Goal: Check status: Check status

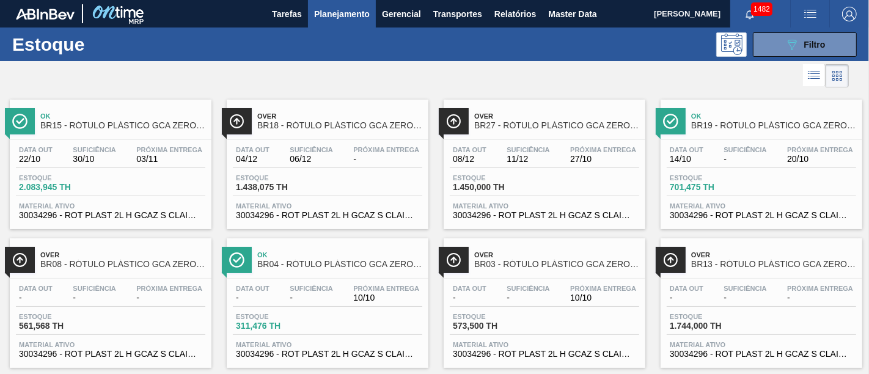
scroll to position [136, 0]
click at [336, 12] on span "Planejamento" at bounding box center [342, 14] width 56 height 15
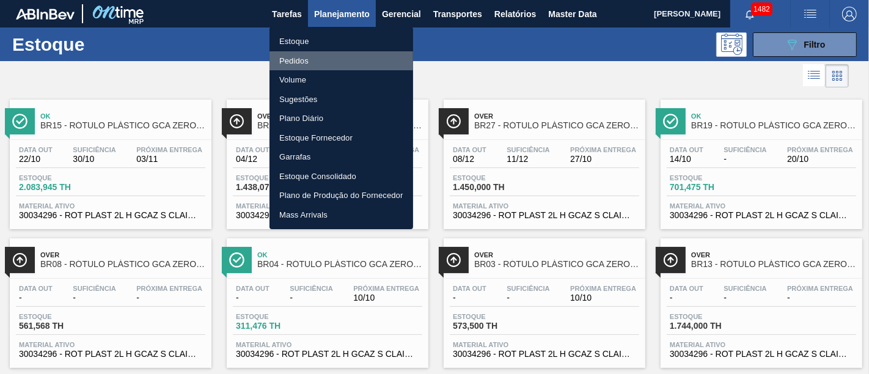
click at [323, 58] on li "Pedidos" at bounding box center [342, 61] width 144 height 20
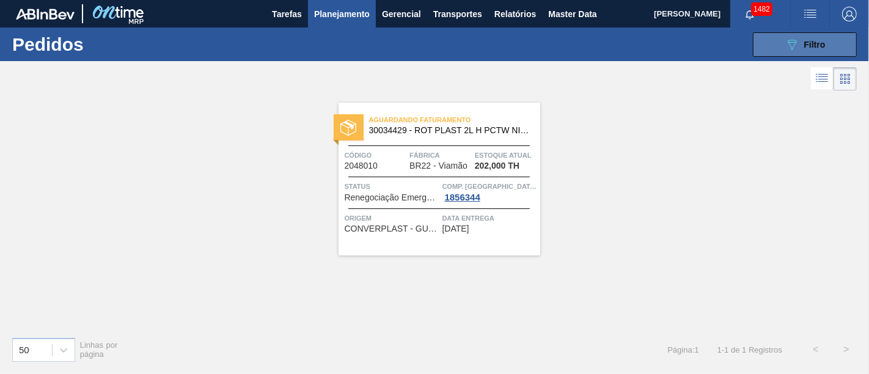
click at [821, 52] on button "089F7B8B-B2A5-4AFE-B5C0-19BA573D28AC Filtro" at bounding box center [805, 44] width 104 height 24
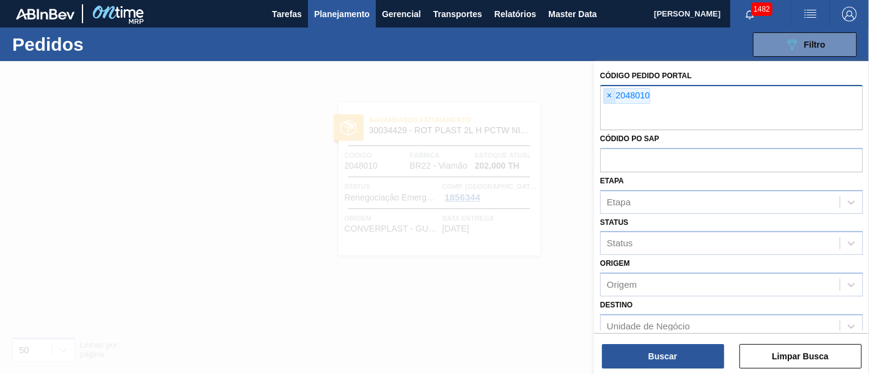
click at [610, 100] on span "×" at bounding box center [610, 96] width 12 height 15
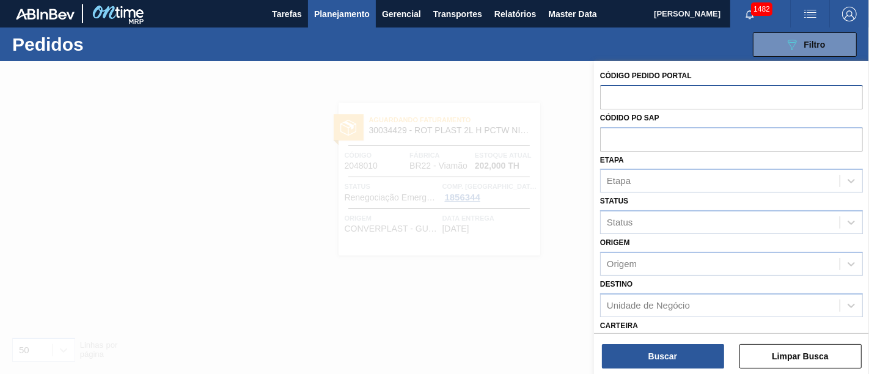
paste input "2043650"
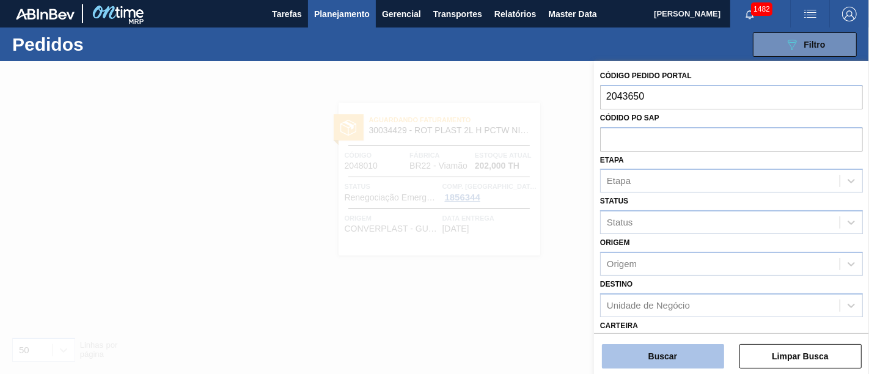
type input "2043650"
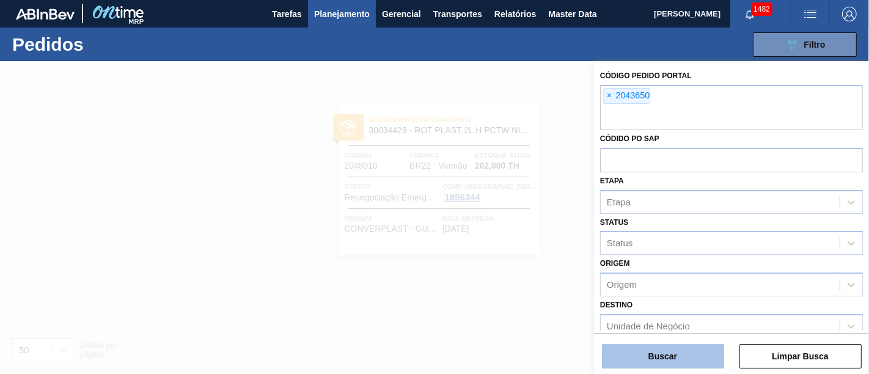
click at [638, 348] on button "Buscar" at bounding box center [663, 356] width 122 height 24
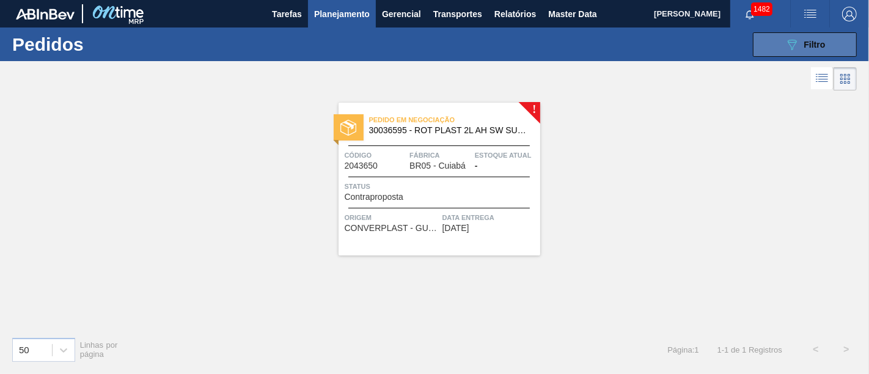
click at [784, 39] on button "089F7B8B-B2A5-4AFE-B5C0-19BA573D28AC Filtro" at bounding box center [805, 44] width 104 height 24
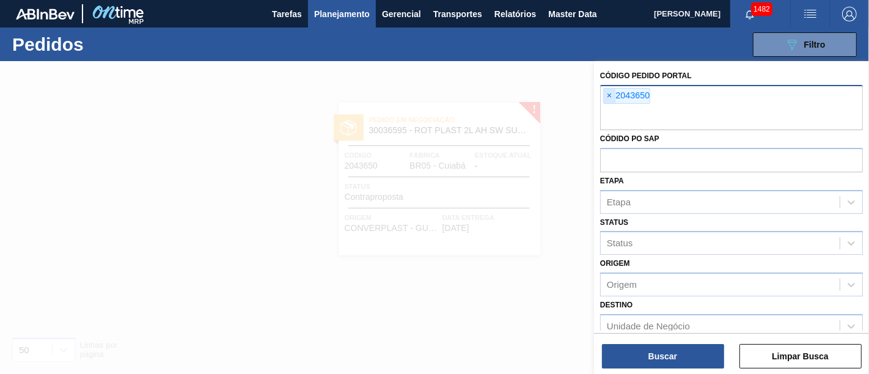
click at [608, 102] on span "×" at bounding box center [610, 96] width 12 height 15
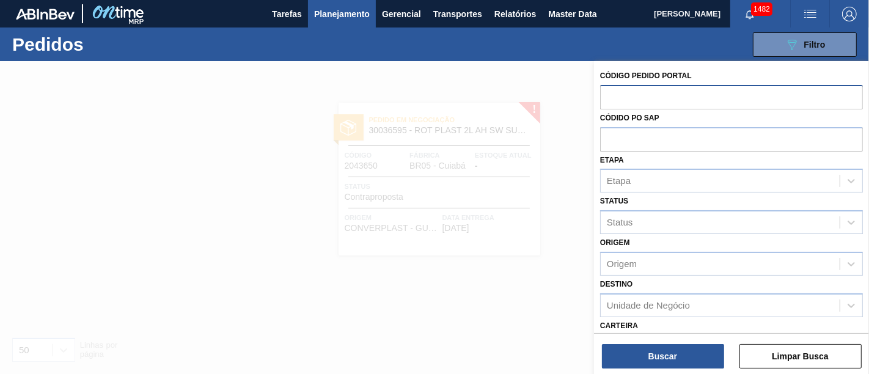
paste input "2043653"
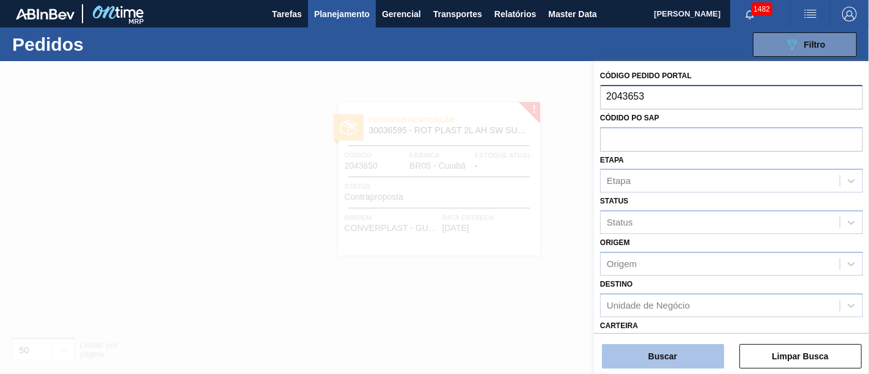
type input "2043653"
click at [661, 351] on button "Buscar" at bounding box center [663, 356] width 122 height 24
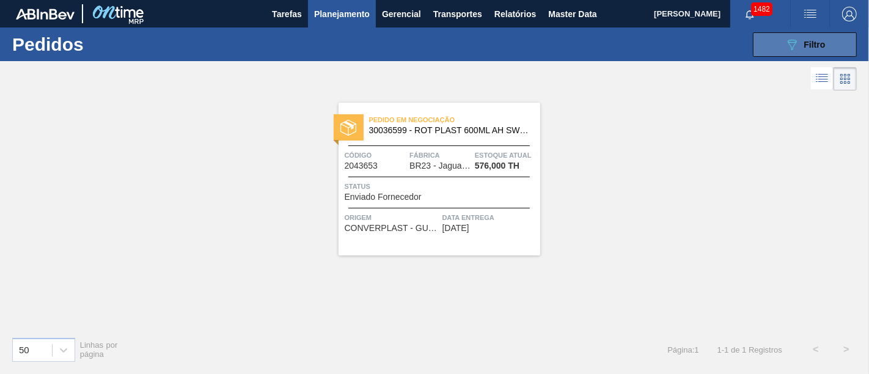
click at [788, 45] on icon "089F7B8B-B2A5-4AFE-B5C0-19BA573D28AC" at bounding box center [792, 44] width 15 height 15
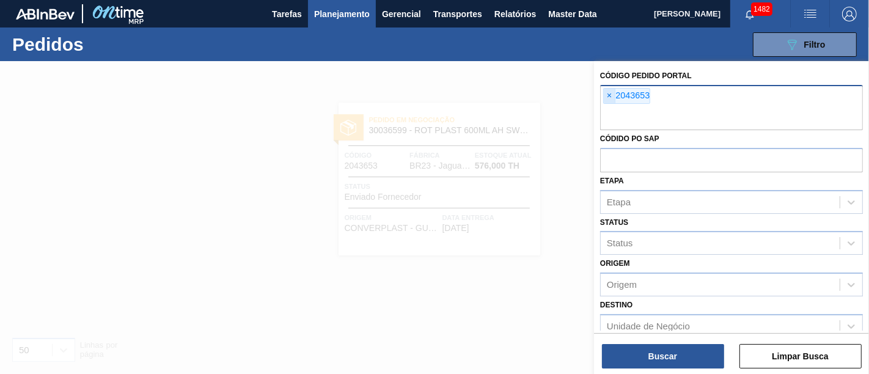
click at [604, 92] on span "×" at bounding box center [610, 96] width 12 height 15
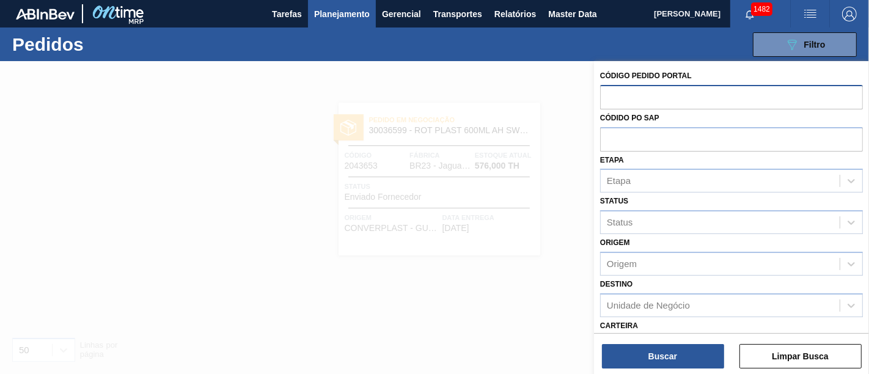
paste input "2043654"
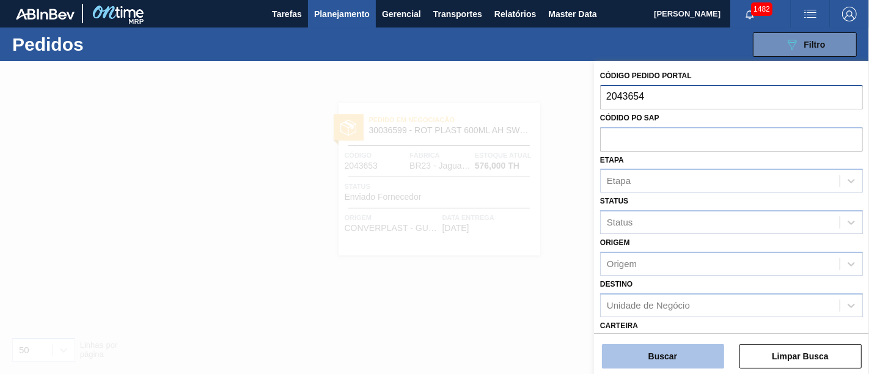
type input "2043654"
click at [648, 356] on button "Buscar" at bounding box center [663, 356] width 122 height 24
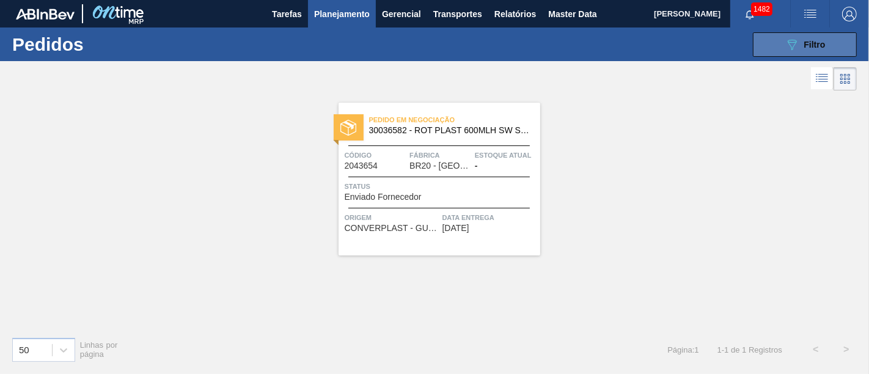
click at [825, 45] on span "Filtro" at bounding box center [814, 45] width 21 height 10
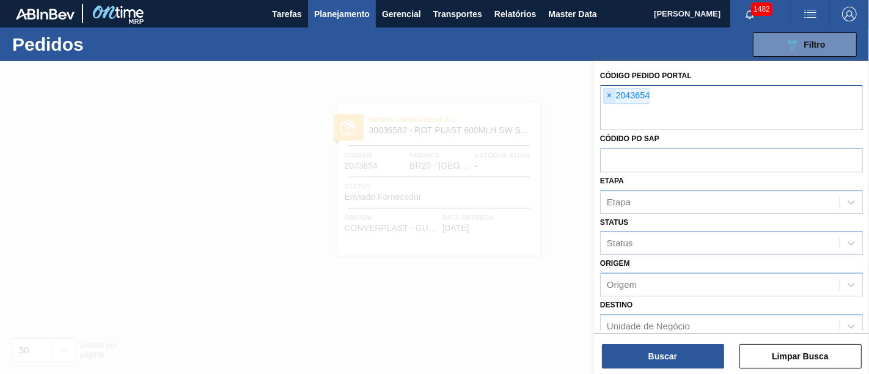
click at [613, 97] on span "×" at bounding box center [610, 96] width 12 height 15
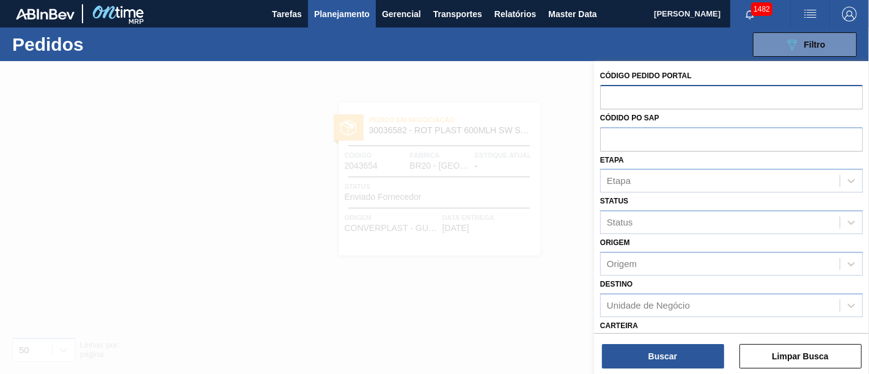
paste input "2043665"
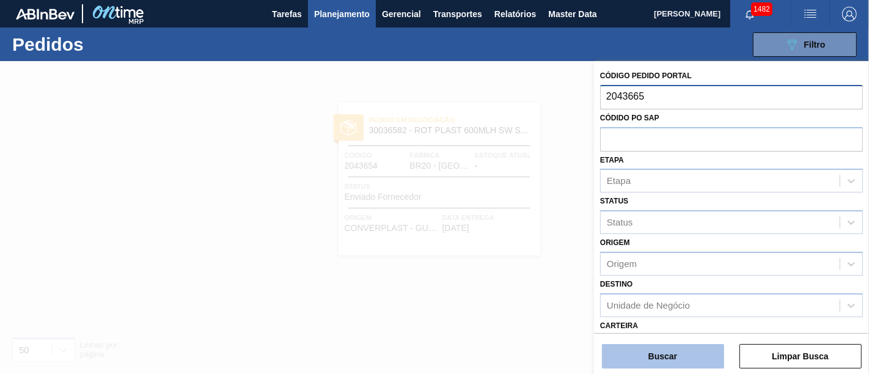
type input "2043665"
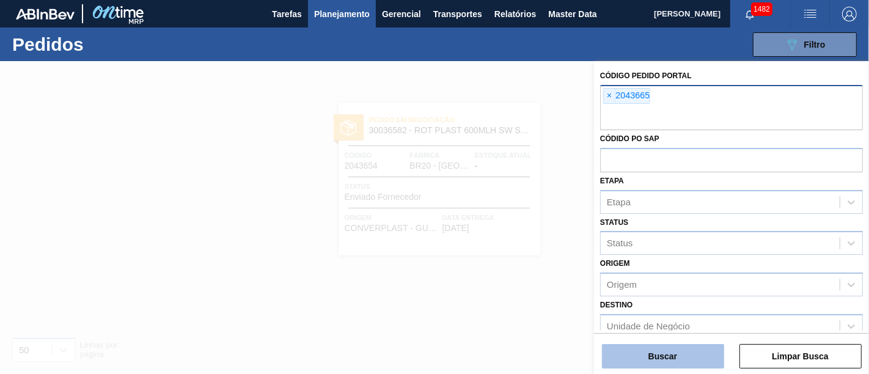
click at [675, 350] on button "Buscar" at bounding box center [663, 356] width 122 height 24
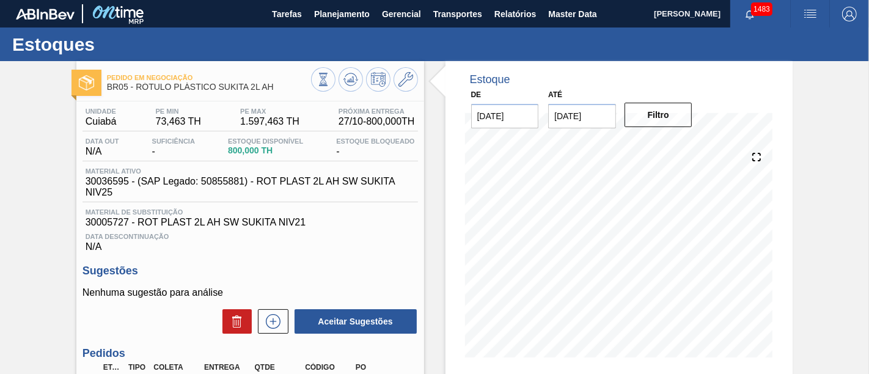
click at [849, 104] on div "Pedido em Negociação BR05 - RÓTULO PLÁSTICO SUKITA 2L AH Unidade Cuiabá PE MIN …" at bounding box center [434, 293] width 869 height 465
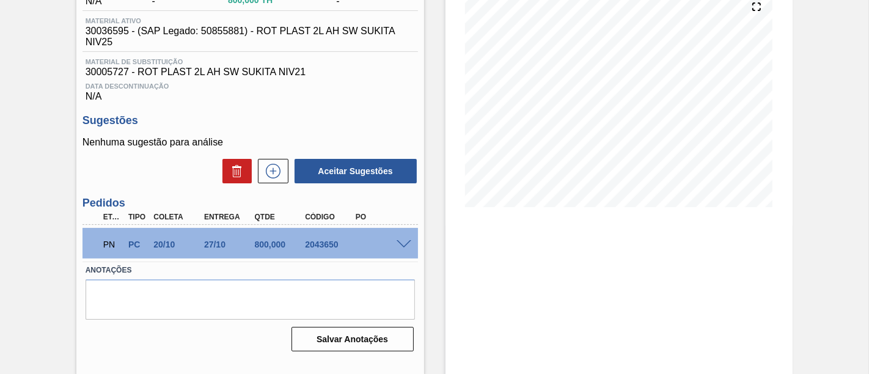
scroll to position [151, 0]
click at [405, 248] on span at bounding box center [404, 244] width 15 height 9
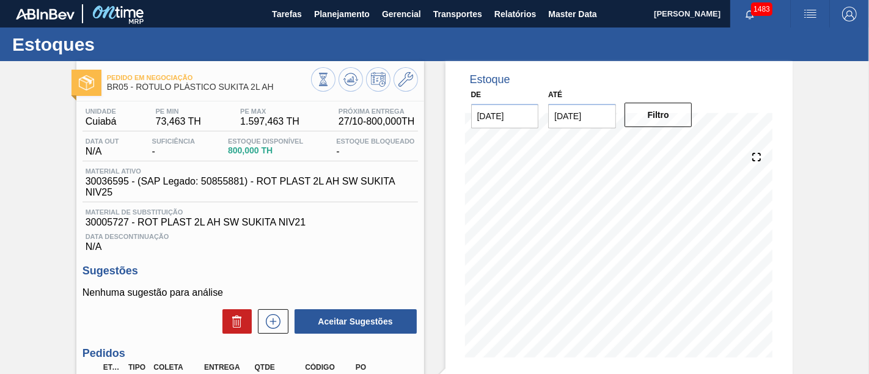
scroll to position [0, 0]
click at [406, 85] on icon at bounding box center [405, 79] width 15 height 15
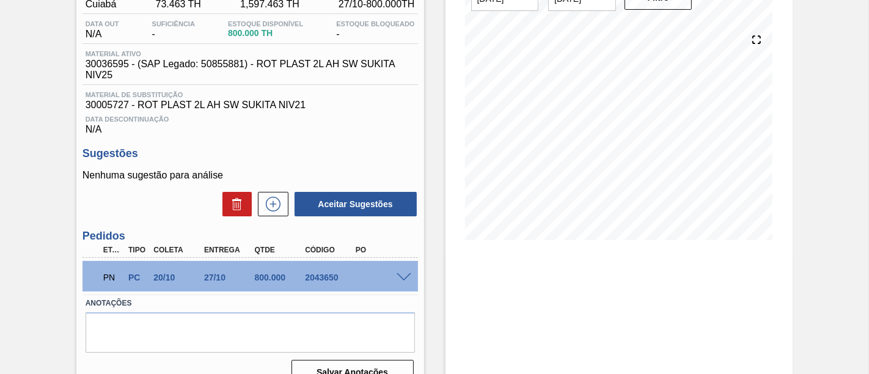
scroll to position [136, 0]
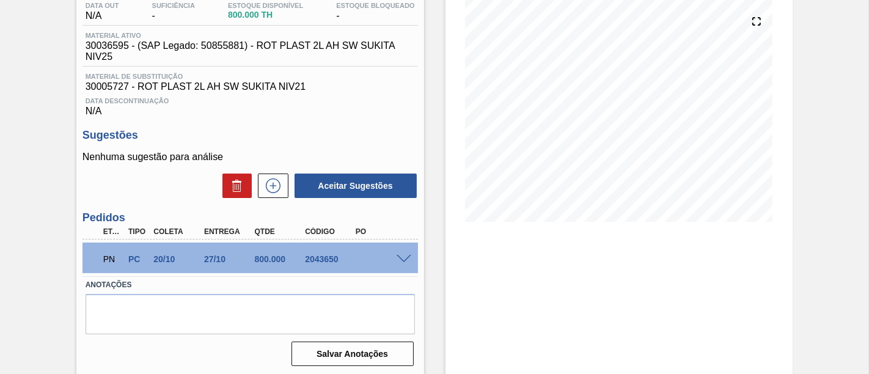
click at [408, 262] on span at bounding box center [404, 259] width 15 height 9
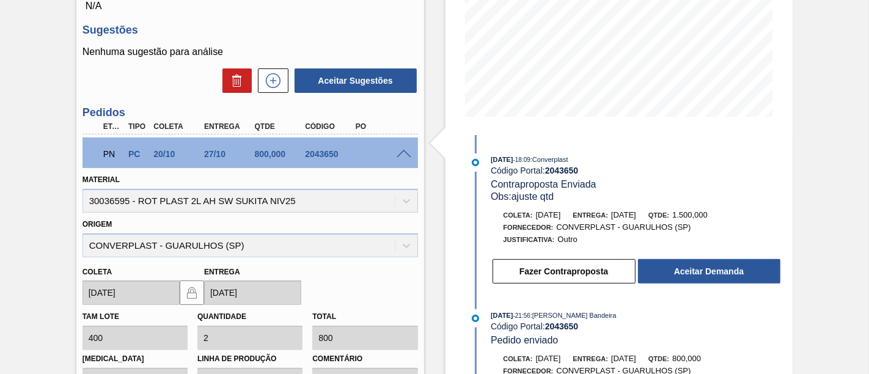
scroll to position [204, 0]
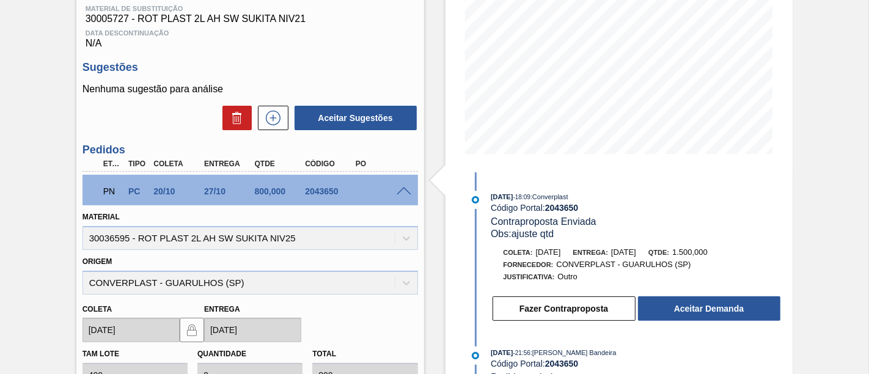
click at [402, 195] on span at bounding box center [404, 191] width 15 height 9
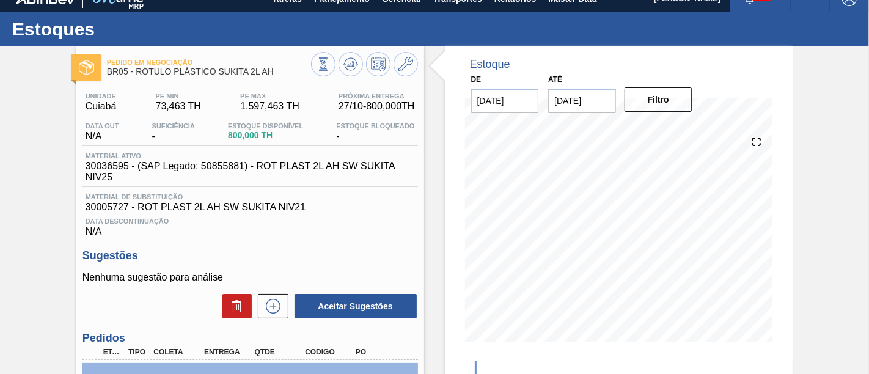
scroll to position [152, 0]
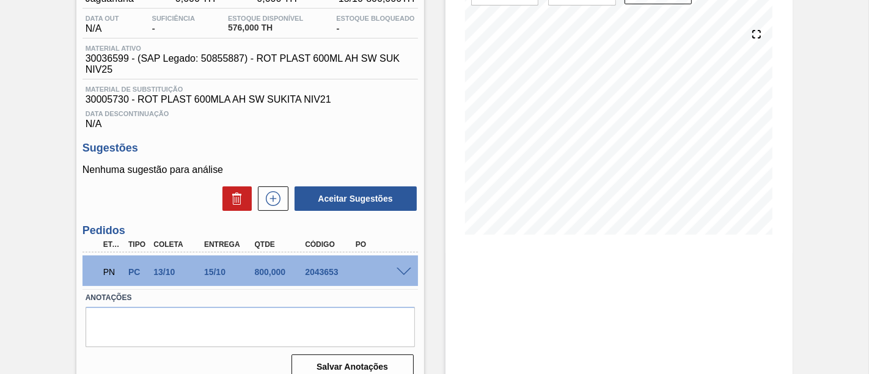
scroll to position [136, 0]
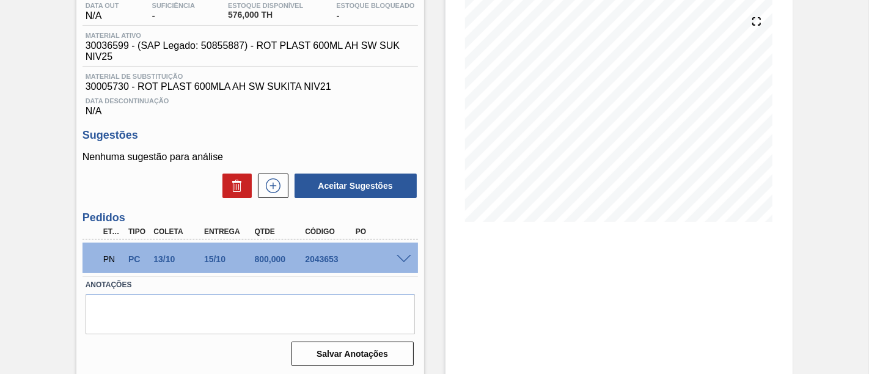
click at [403, 259] on span at bounding box center [404, 259] width 15 height 9
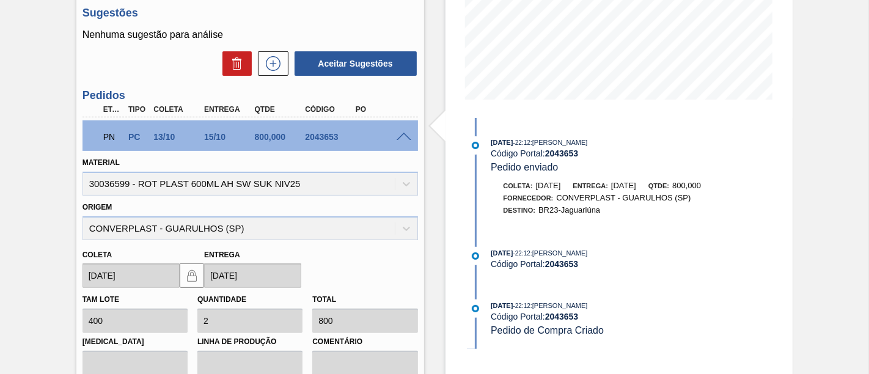
scroll to position [271, 0]
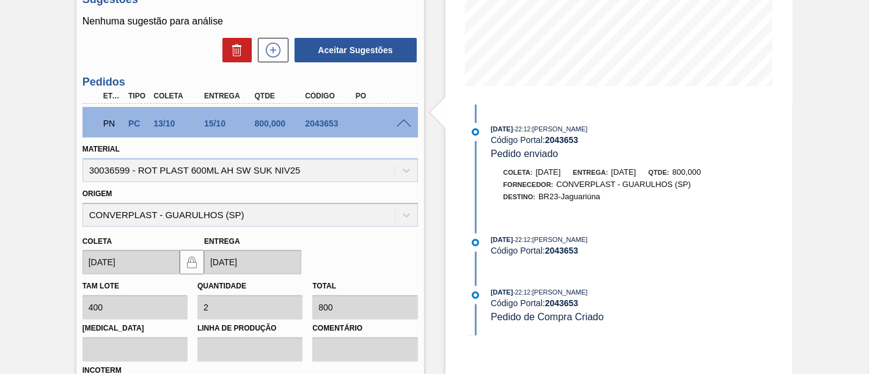
click at [403, 127] on span at bounding box center [404, 123] width 15 height 9
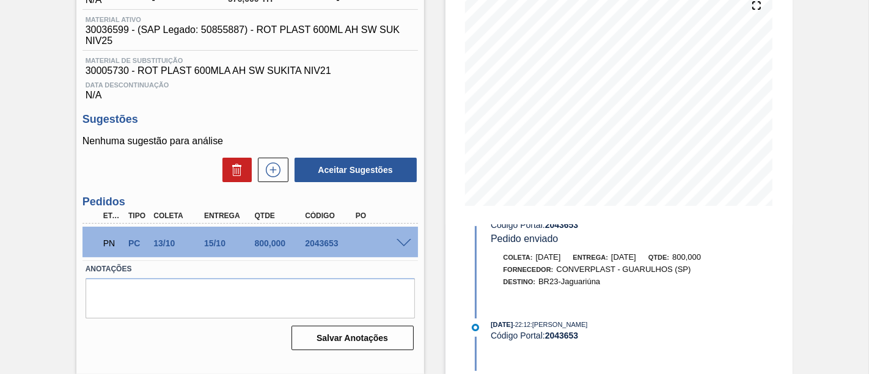
scroll to position [0, 0]
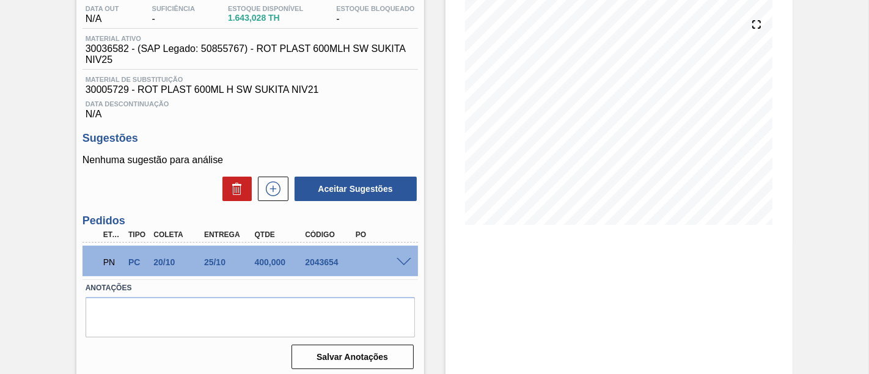
scroll to position [136, 0]
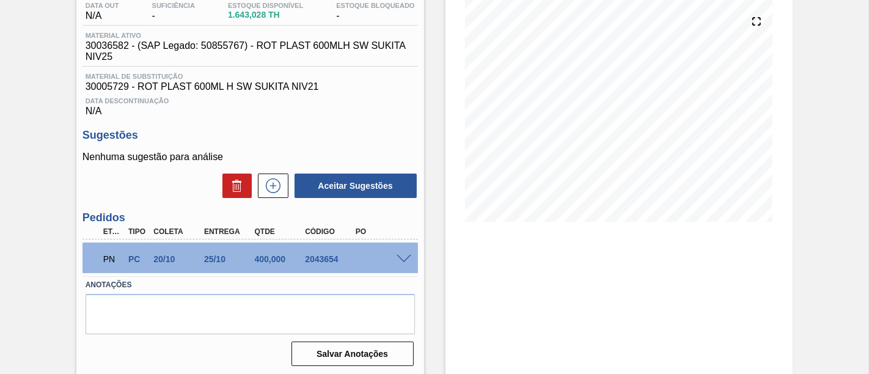
click at [405, 262] on span at bounding box center [404, 259] width 15 height 9
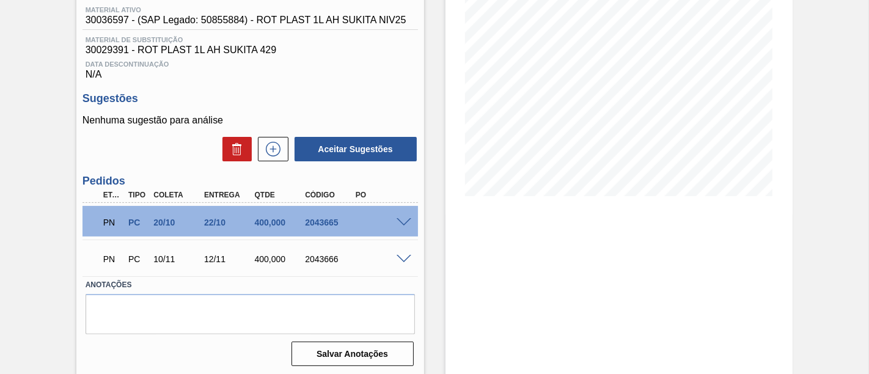
scroll to position [166, 0]
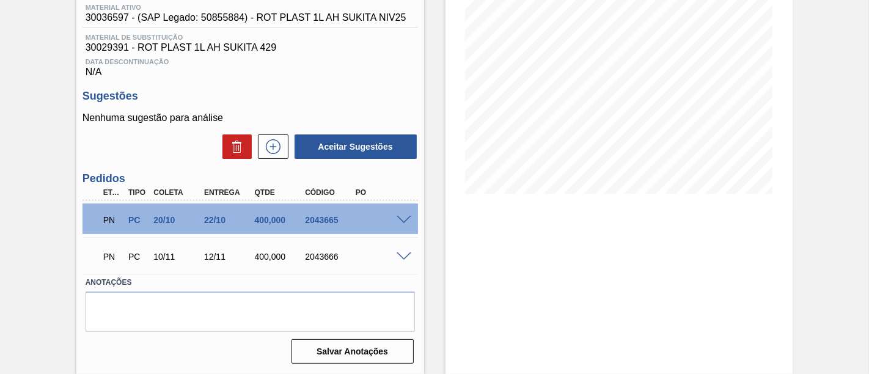
click at [403, 220] on span at bounding box center [404, 220] width 15 height 9
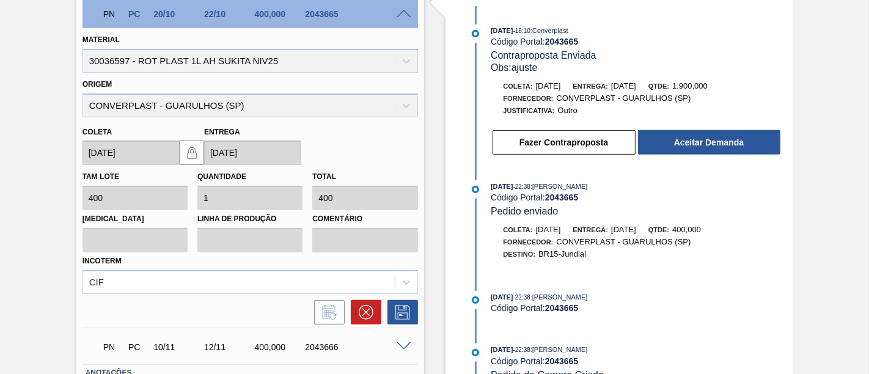
scroll to position [438, 0]
